Goal: Information Seeking & Learning: Learn about a topic

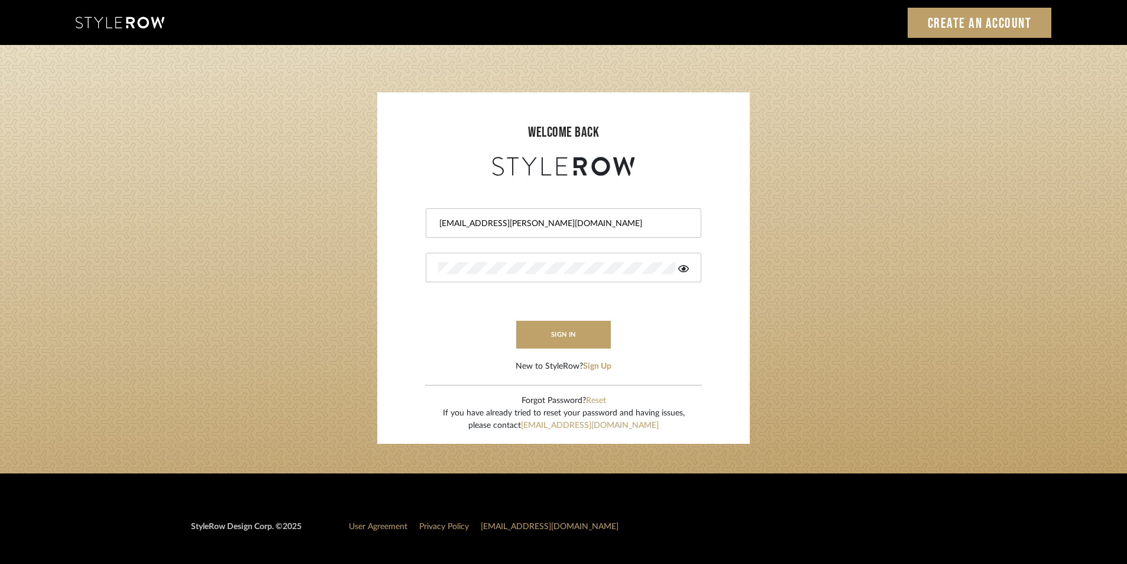
drag, startPoint x: 564, startPoint y: 222, endPoint x: 403, endPoint y: 216, distance: 161.0
click at [403, 216] on form "[EMAIL_ADDRESS][PERSON_NAME][DOMAIN_NAME] sign in New to StyleRow? Sign Up" at bounding box center [563, 276] width 349 height 194
paste input "tylerowprojects1"
type input "[EMAIL_ADDRESS][PERSON_NAME][DOMAIN_NAME]"
click at [425, 271] on form "[EMAIL_ADDRESS][PERSON_NAME][DOMAIN_NAME] sign in New to StyleRow? Sign Up" at bounding box center [563, 276] width 349 height 194
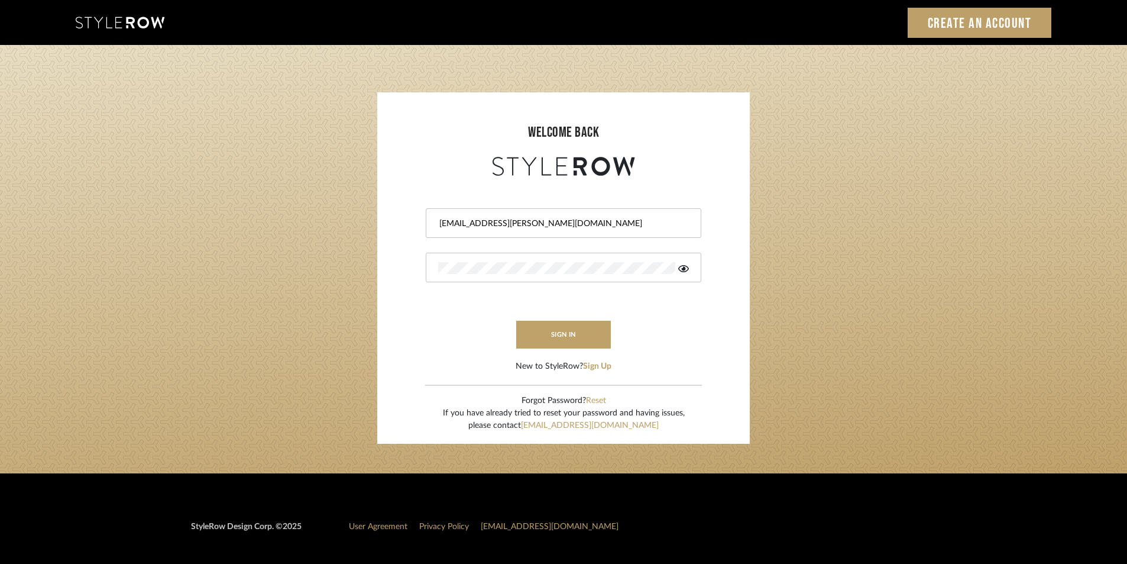
click at [454, 306] on form "[EMAIL_ADDRESS][PERSON_NAME][DOMAIN_NAME] sign in New to StyleRow? Sign Up" at bounding box center [563, 276] width 349 height 194
click at [552, 330] on button "sign in" at bounding box center [563, 335] width 95 height 28
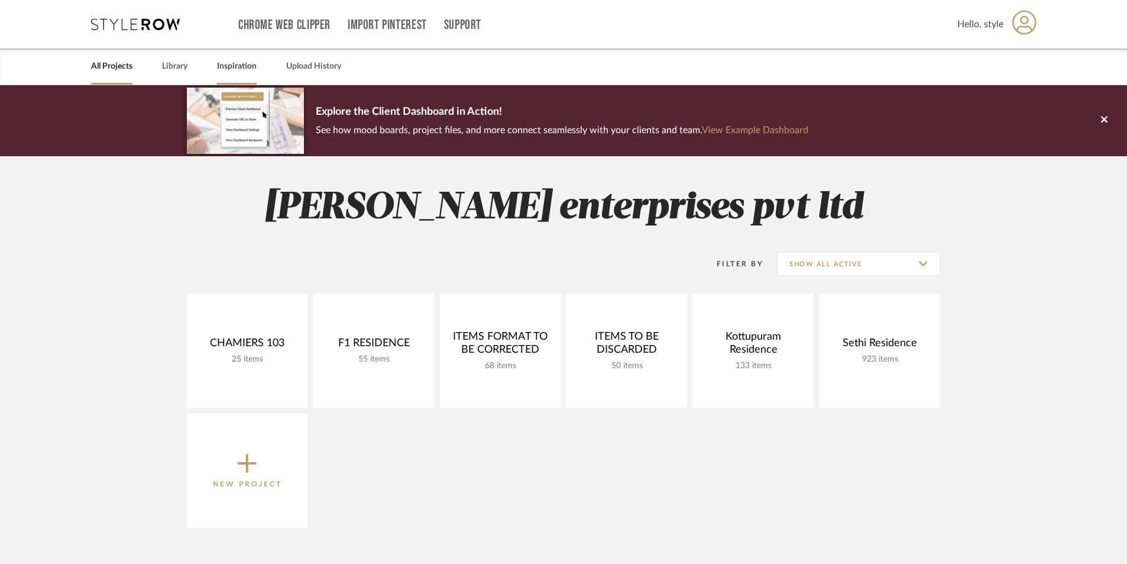
click at [240, 71] on link "Inspiration" at bounding box center [237, 67] width 40 height 16
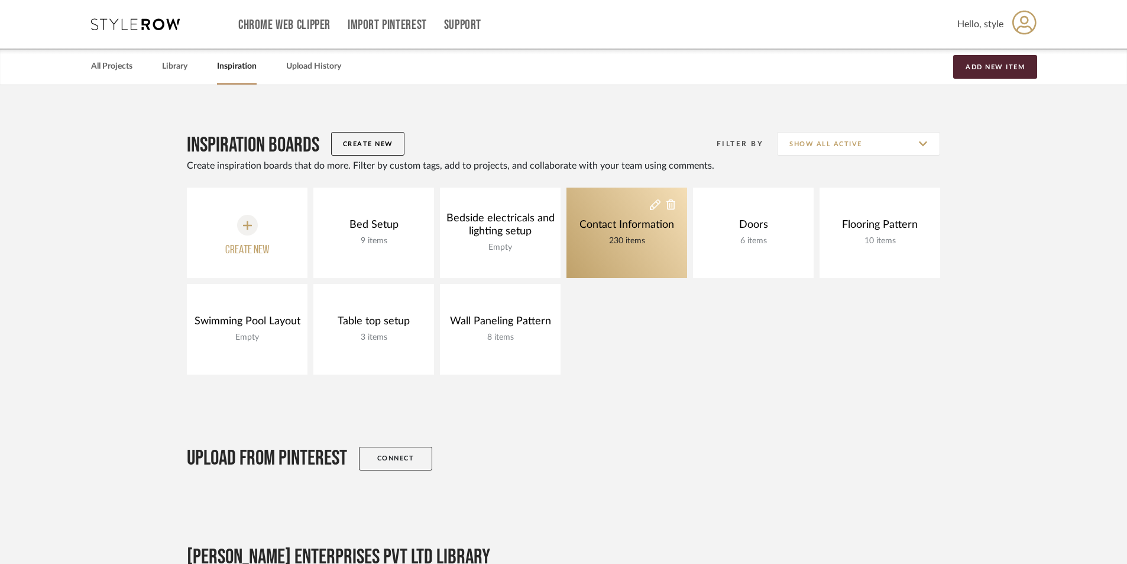
click at [622, 240] on div "230 items" at bounding box center [627, 240] width 101 height 13
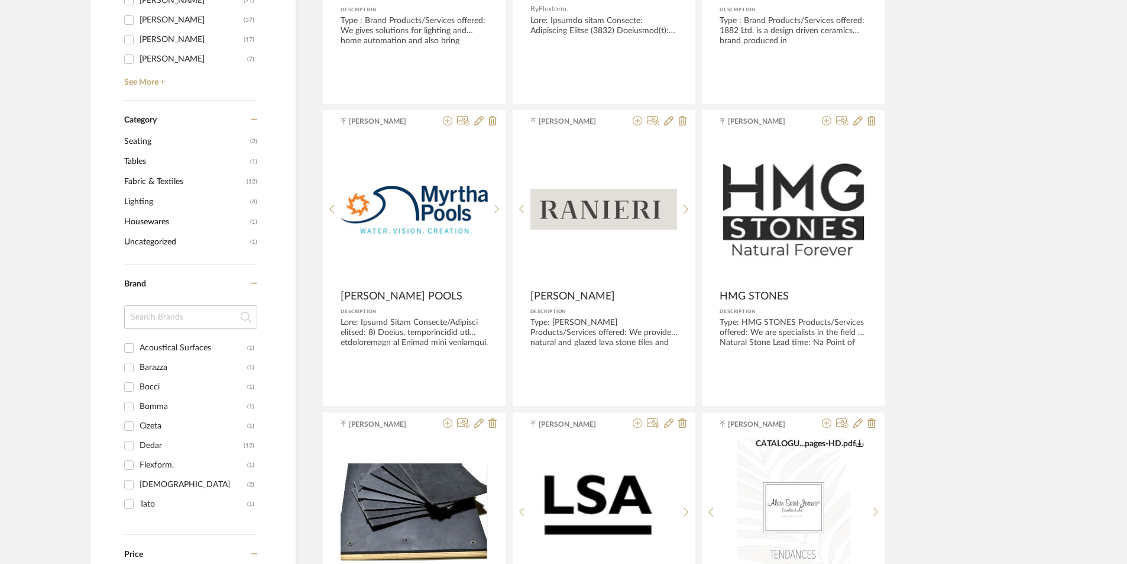
scroll to position [118, 0]
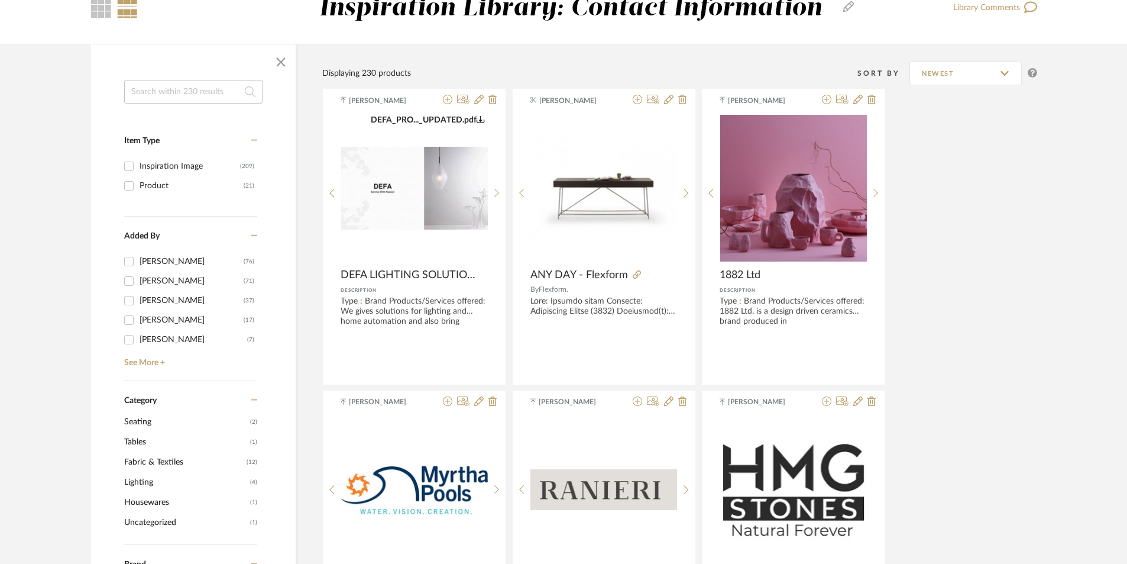
click at [164, 96] on input at bounding box center [193, 92] width 138 height 24
type input "GOYAL"
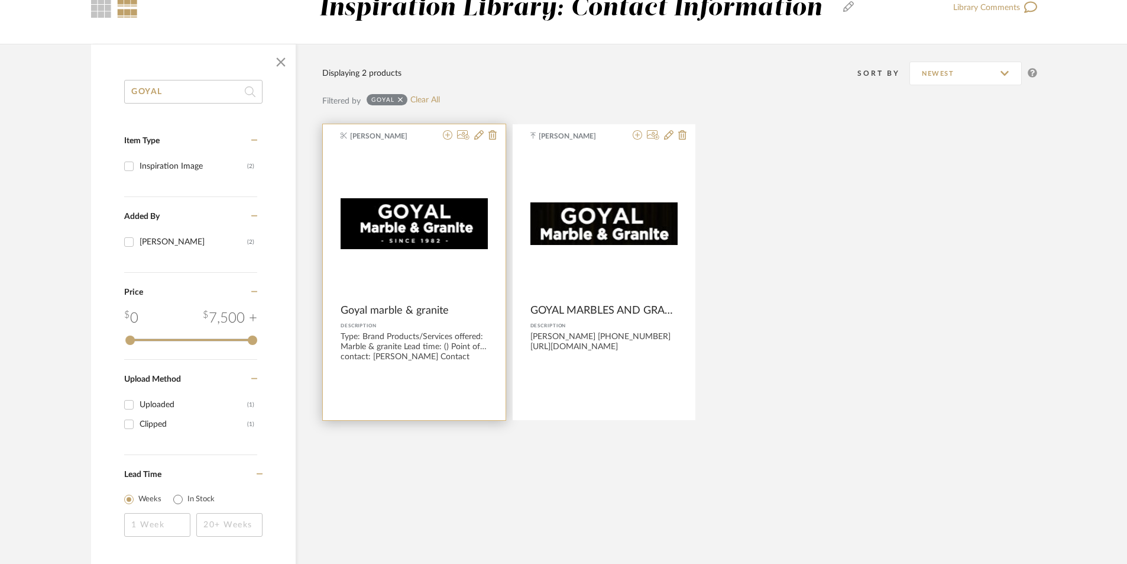
click at [408, 334] on div "Type: Brand Products/Services offered: Marble & granite Lead time: () Point of …" at bounding box center [414, 346] width 147 height 28
click at [422, 273] on div "0" at bounding box center [414, 224] width 147 height 148
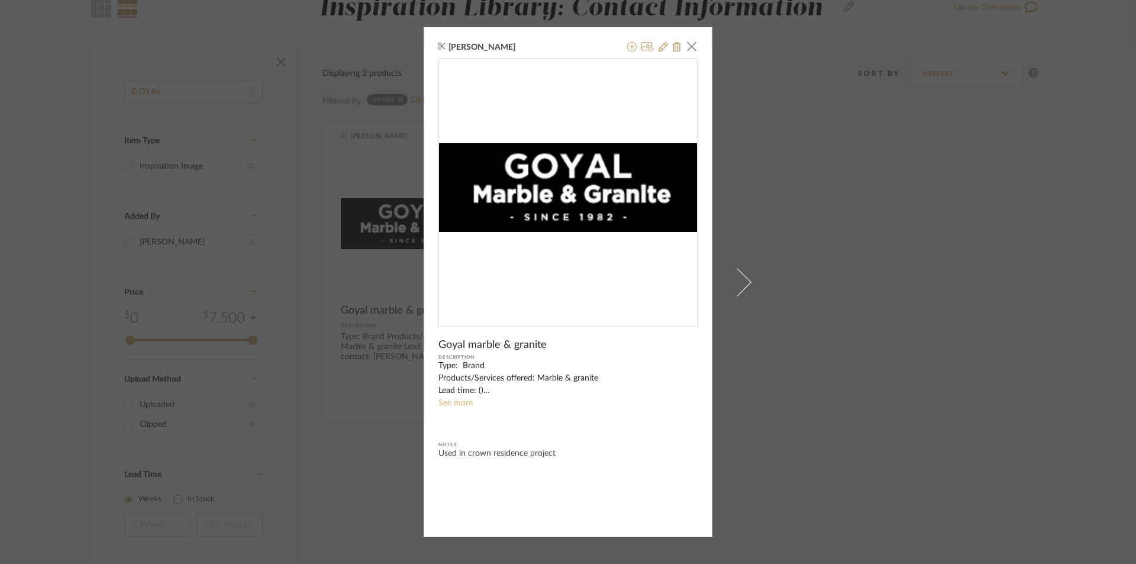
click at [447, 404] on link "See more" at bounding box center [455, 403] width 34 height 8
